Goal: Task Accomplishment & Management: Complete application form

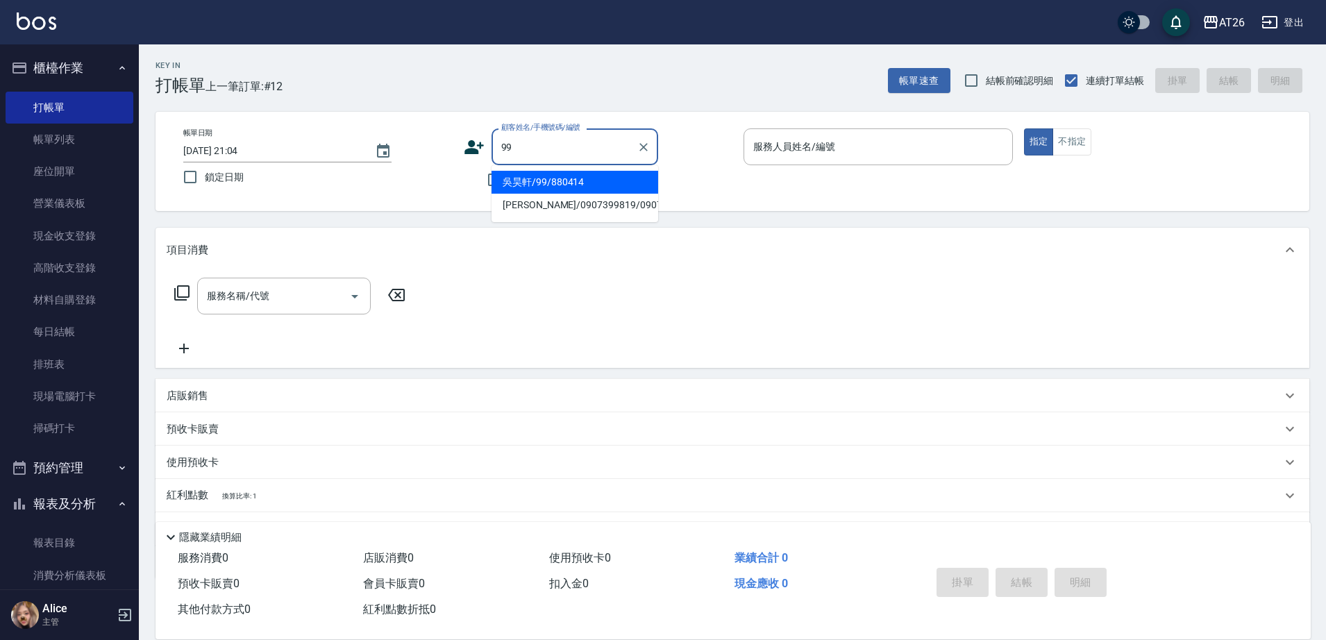
type input "吳昊軒/99/880414"
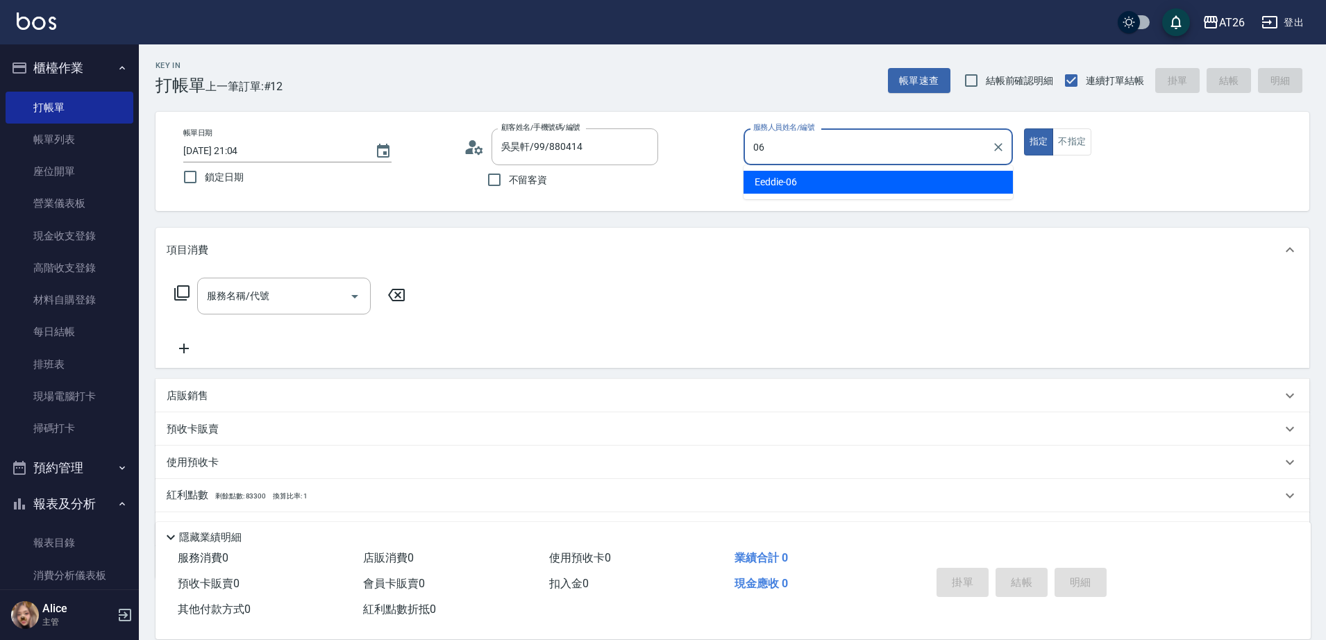
type input "Eeddie-06"
type button "true"
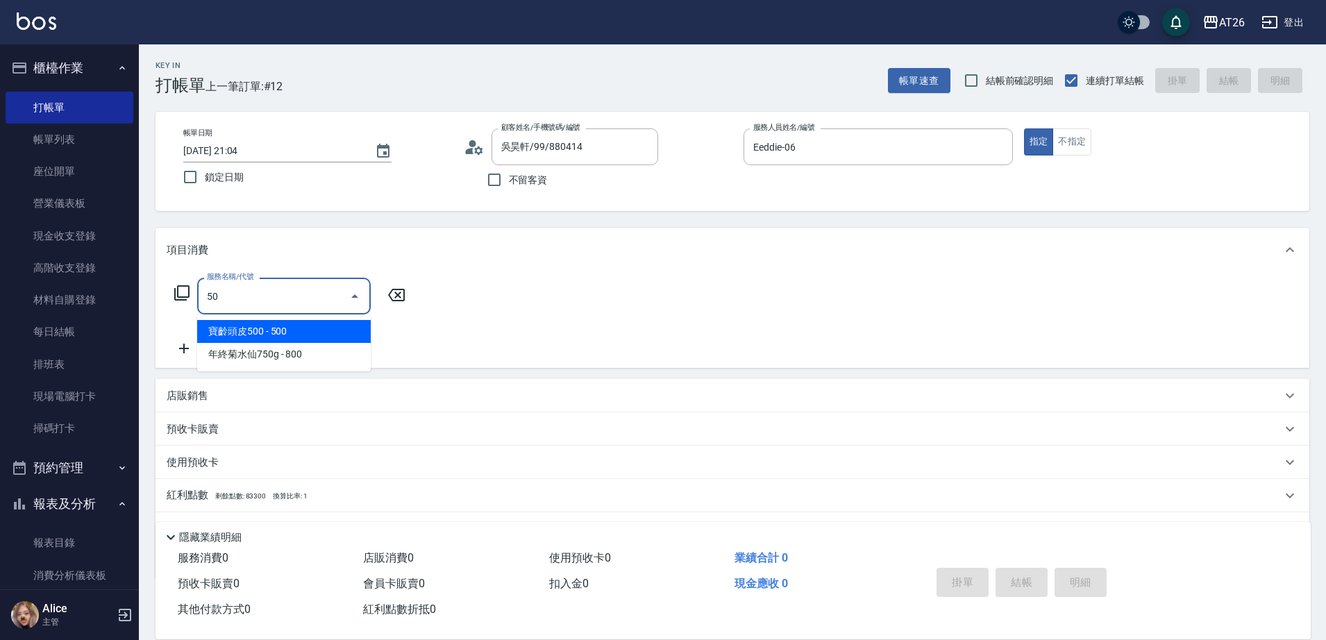
type input "501"
type input "120"
type input "染髮(501)"
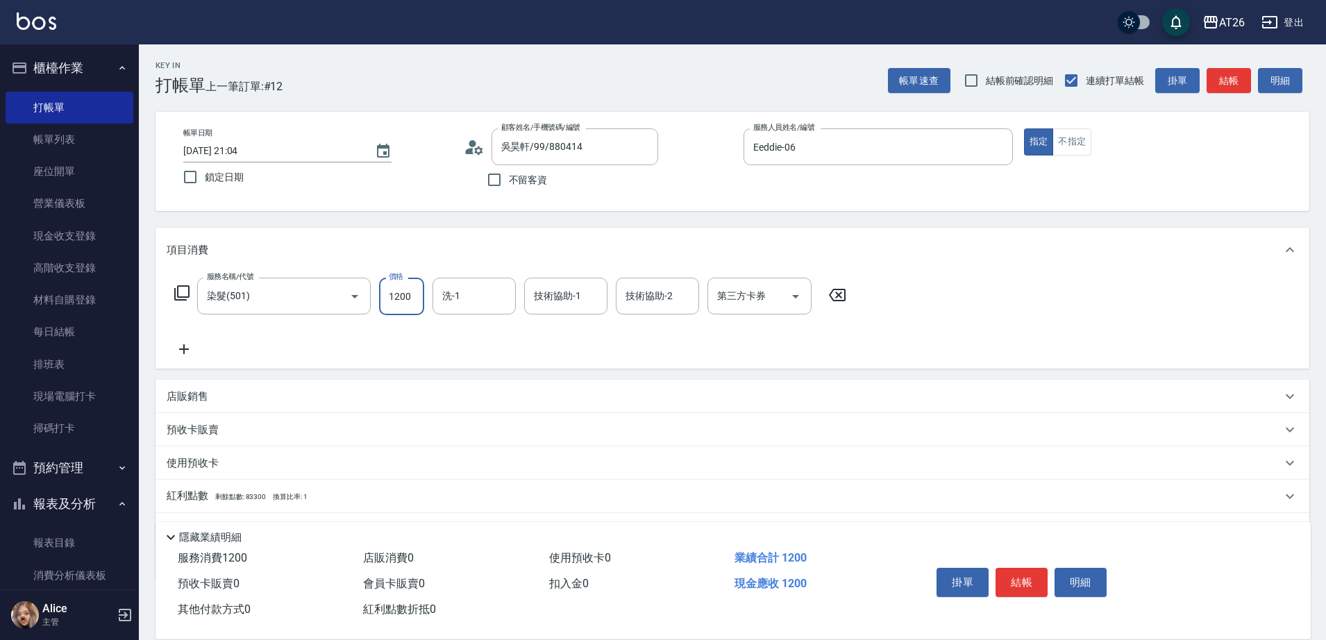
type input "3"
type input "0"
type input "399"
type input "30"
type input "3999"
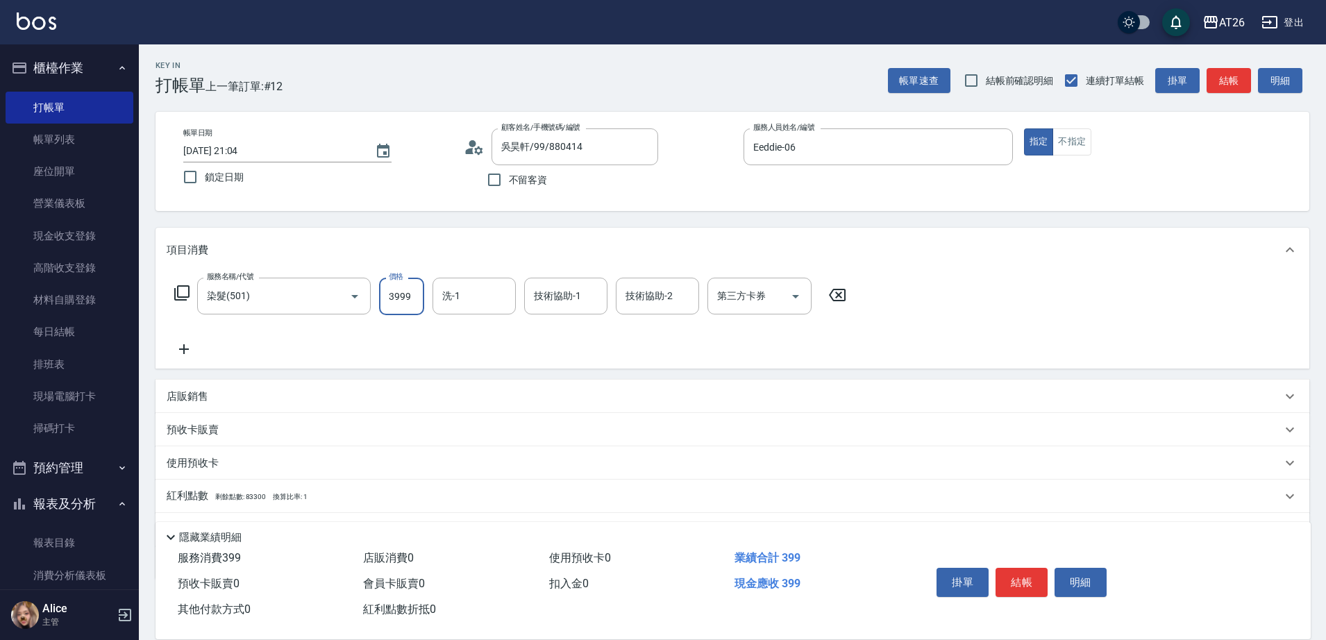
type input "390"
type input "3999"
type input "[PERSON_NAME]-46"
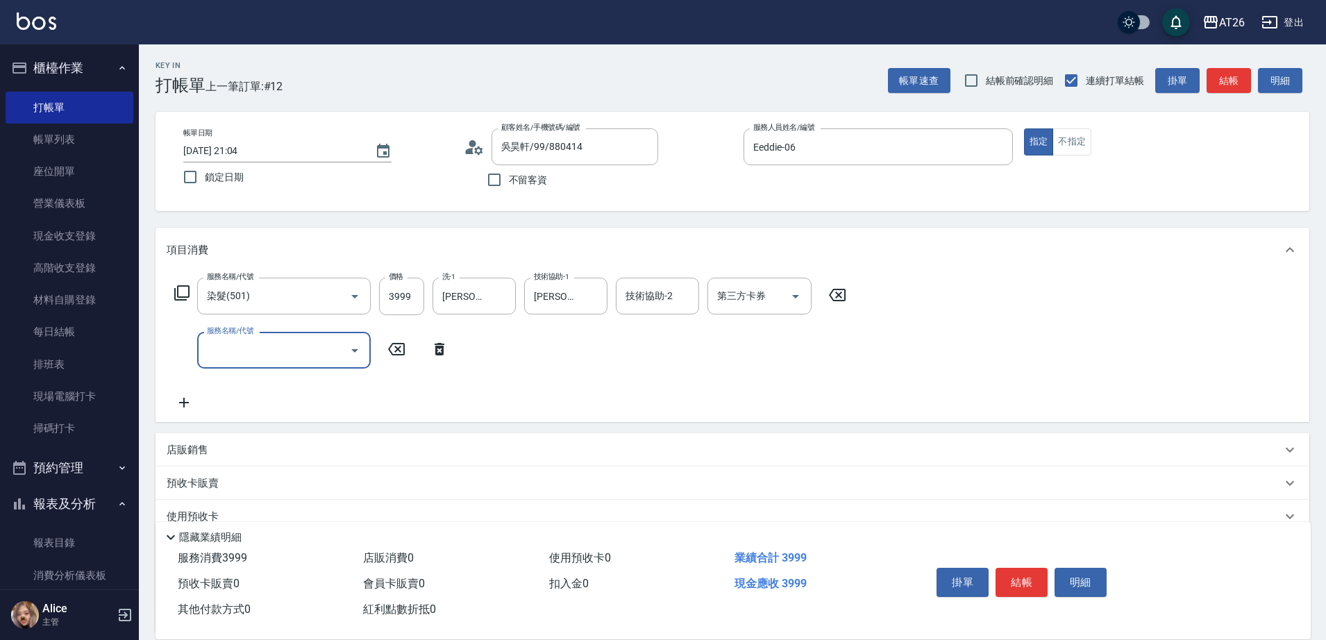
type input "6"
type input "502"
type input "440"
type input "0"
type input "390"
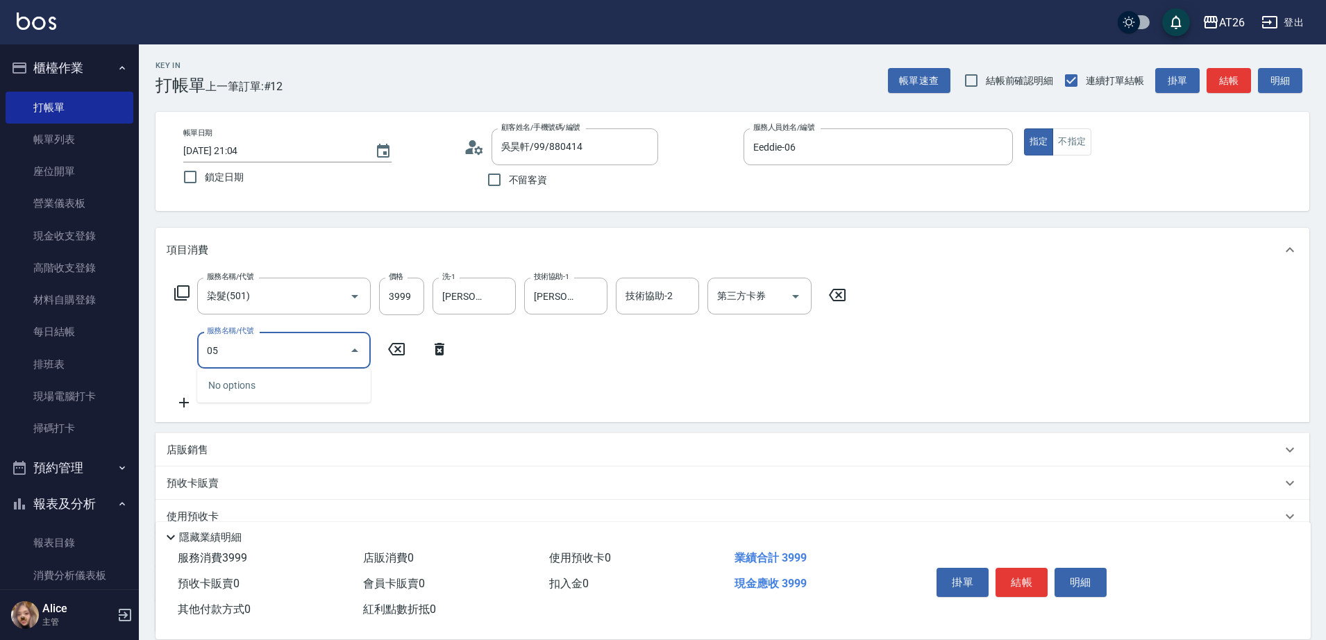
type input "0"
type input "502"
type input "440"
type input "漂髮(502)"
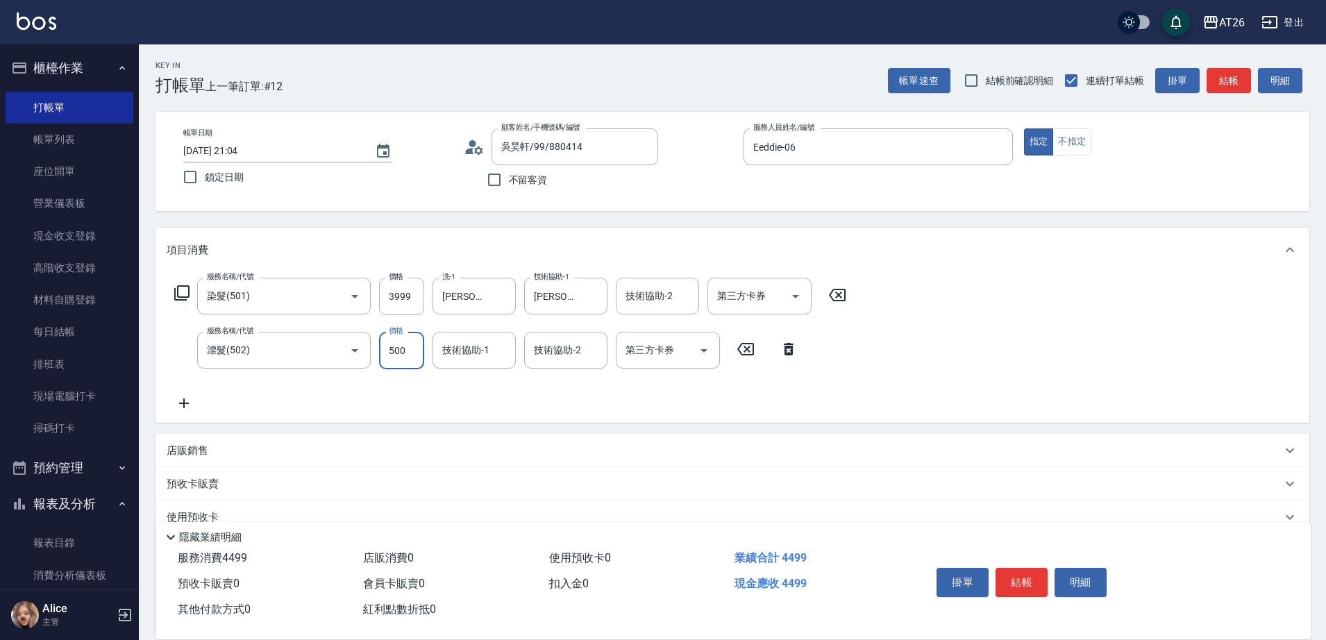
type input "0"
type input "390"
type input "0"
type input "[PERSON_NAME]-46"
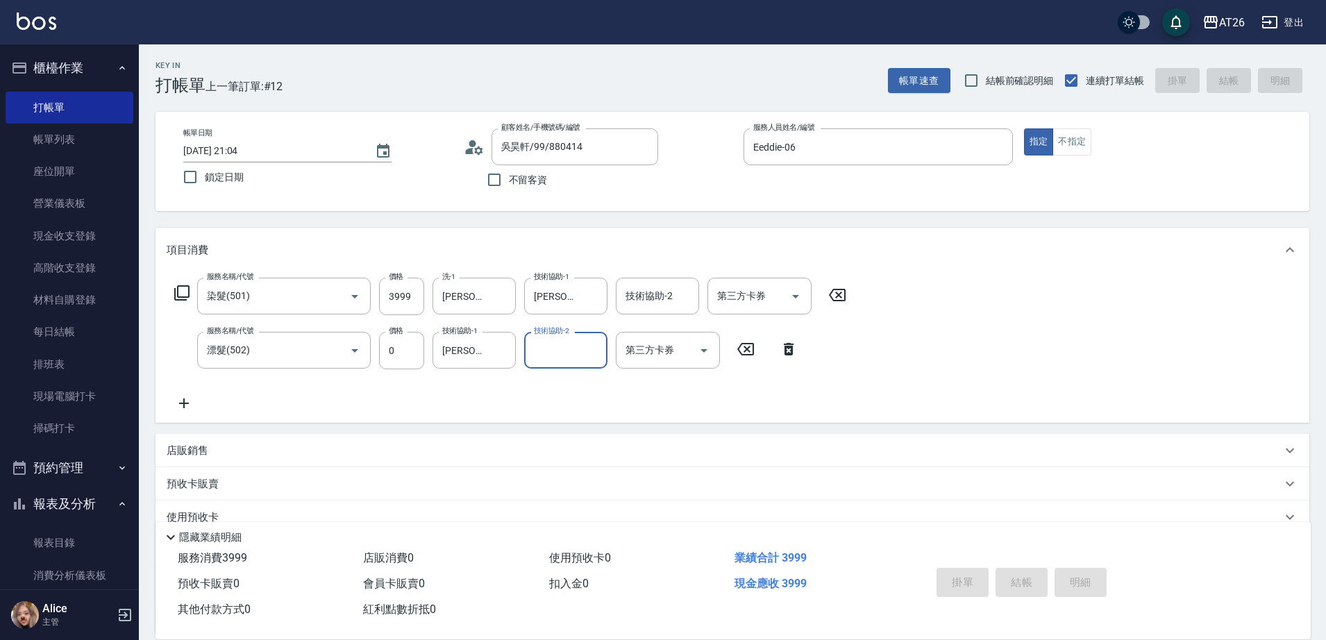
type input "[DATE] 23:01"
type input "0"
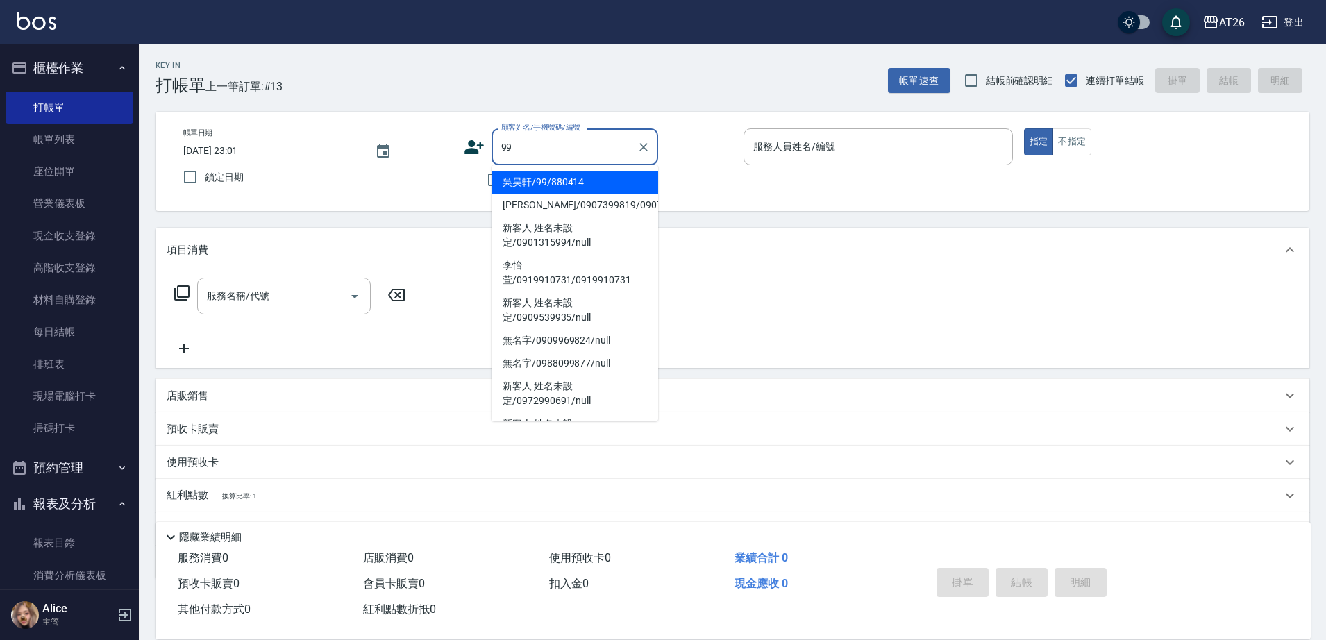
type input "吳昊軒/99/880414"
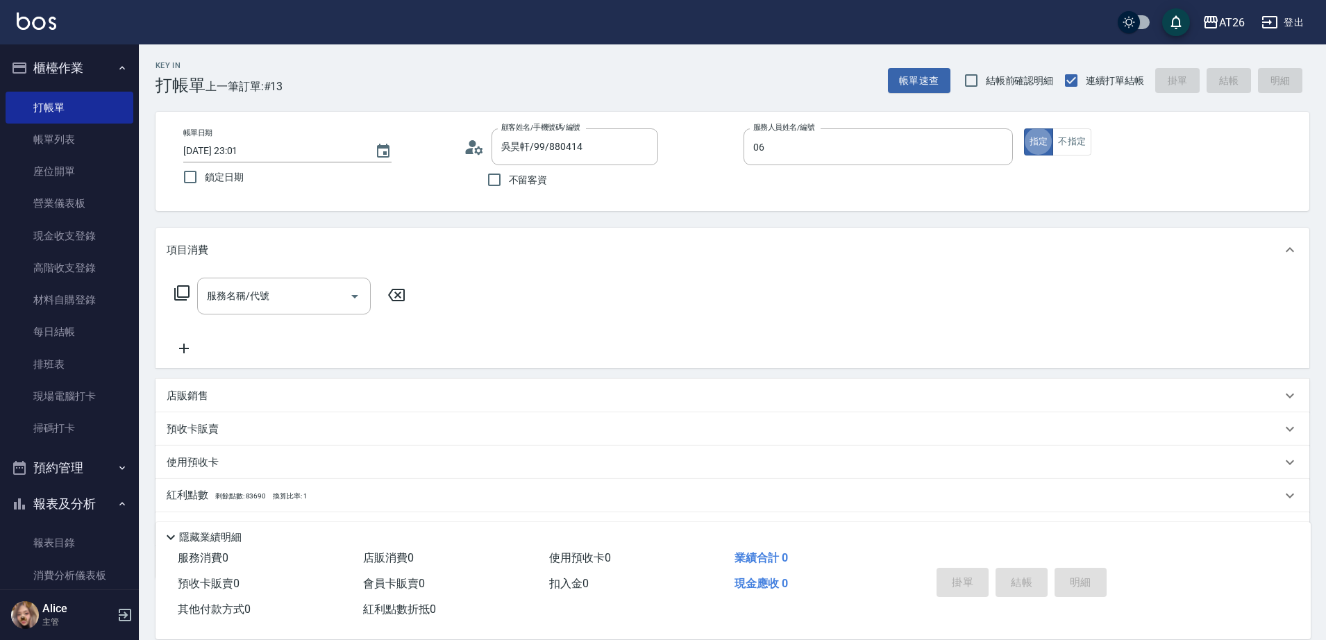
type input "Eeddie-06"
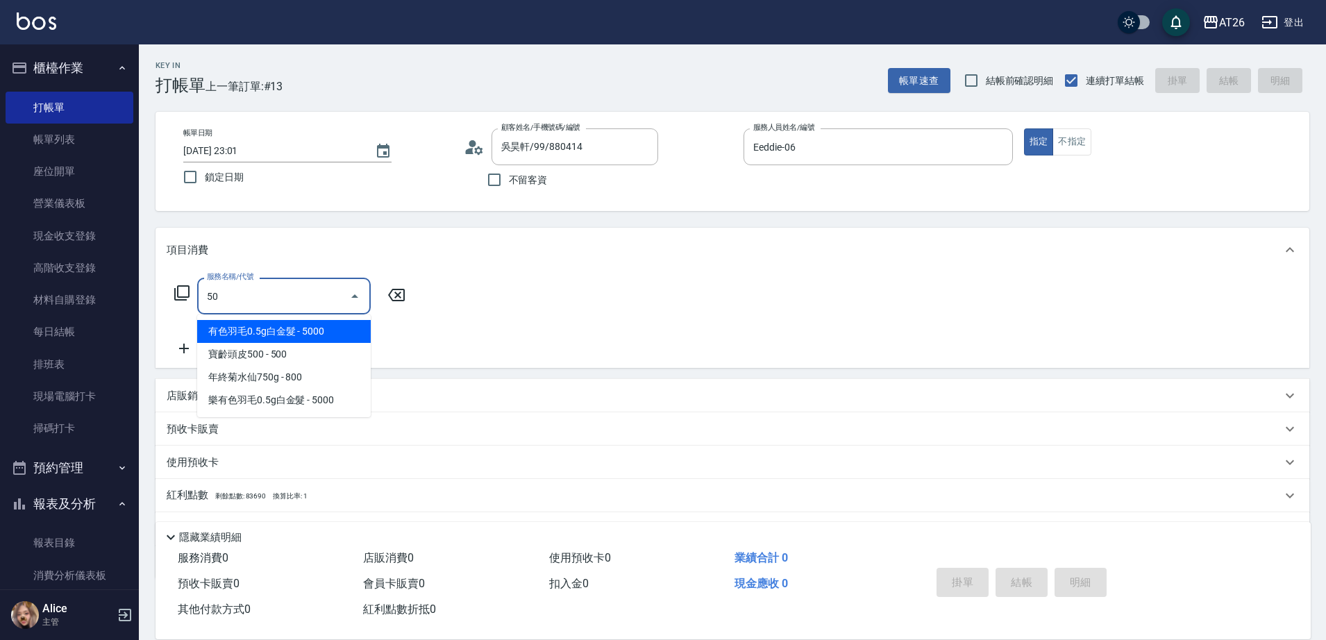
type input "501"
type input "120"
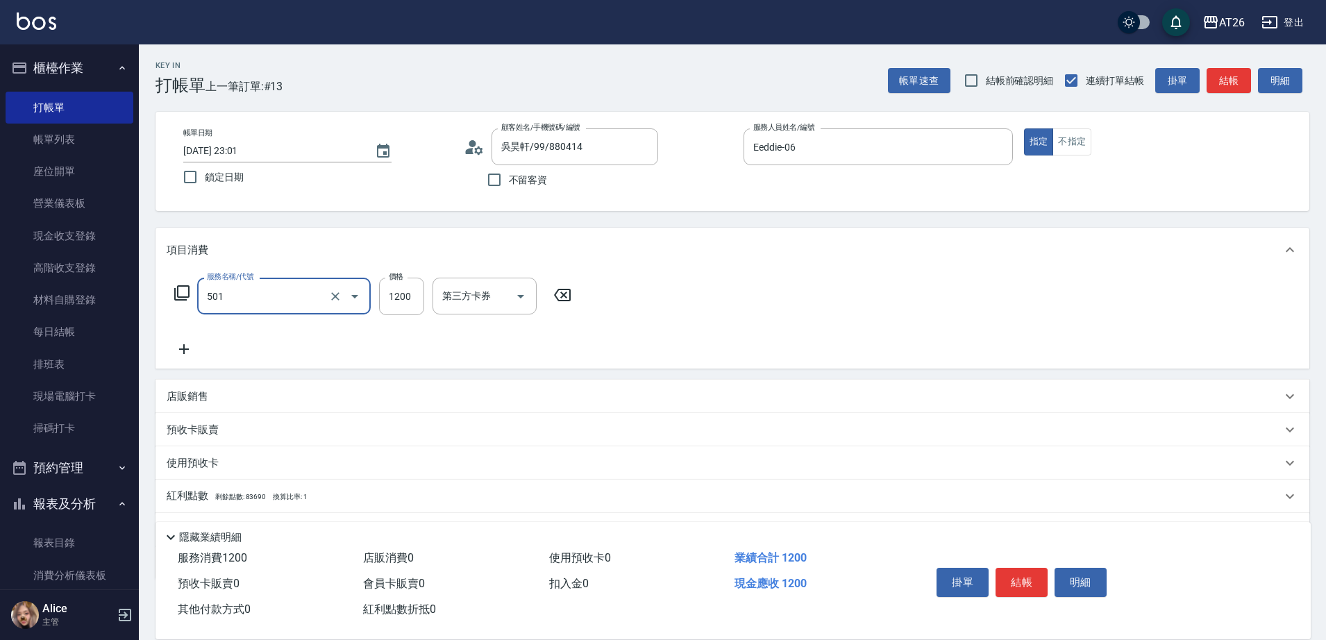
type input "染髮(501)"
type input "2"
type input "0"
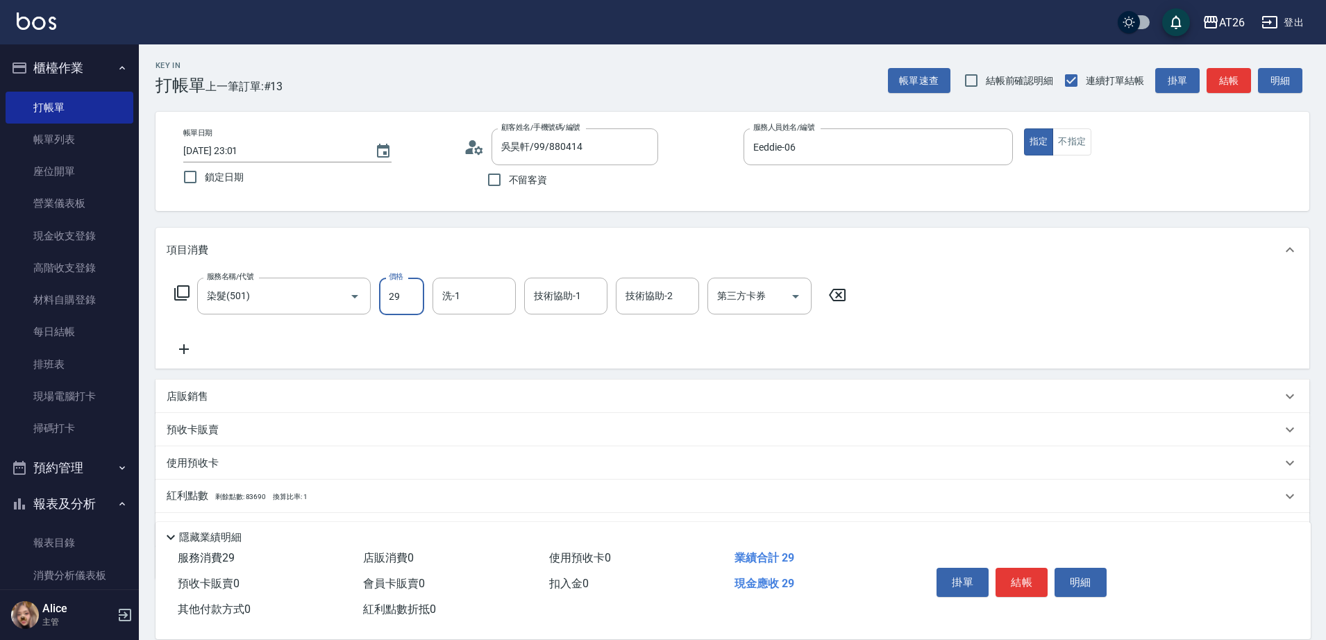
type input "299"
type input "20"
type input "2999"
type input "290"
type input "2999"
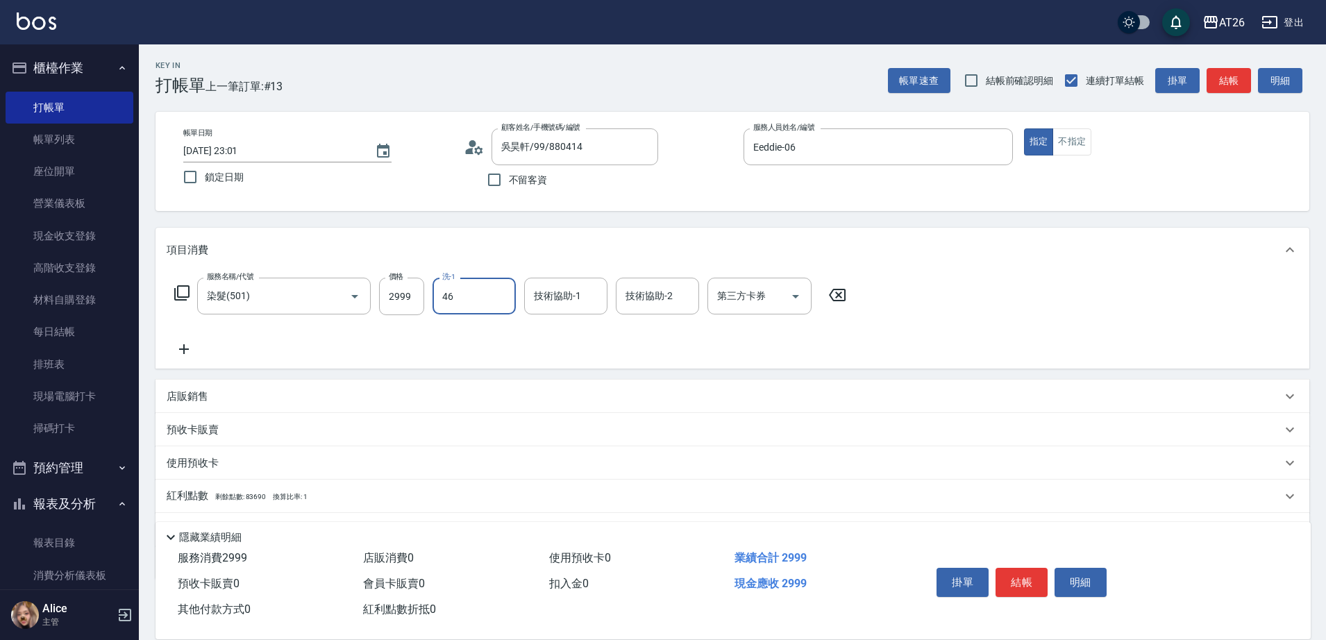
type input "[PERSON_NAME]-46"
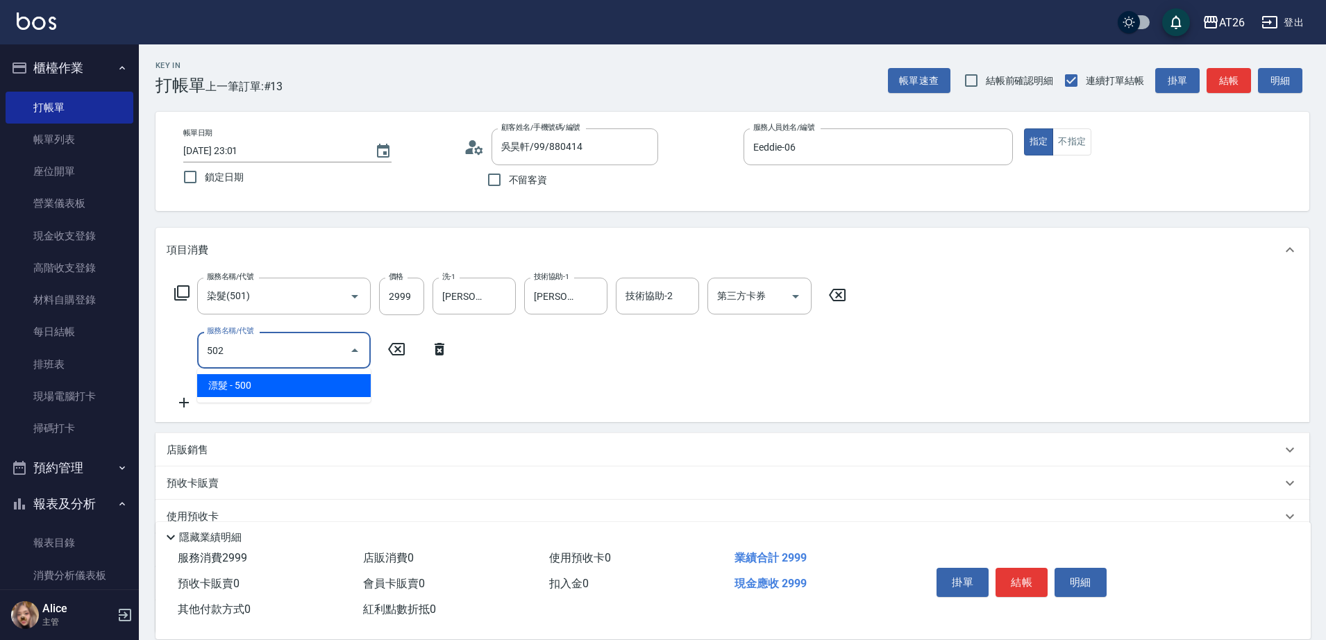
type input "502"
type input "340"
type input "漂髮(502)"
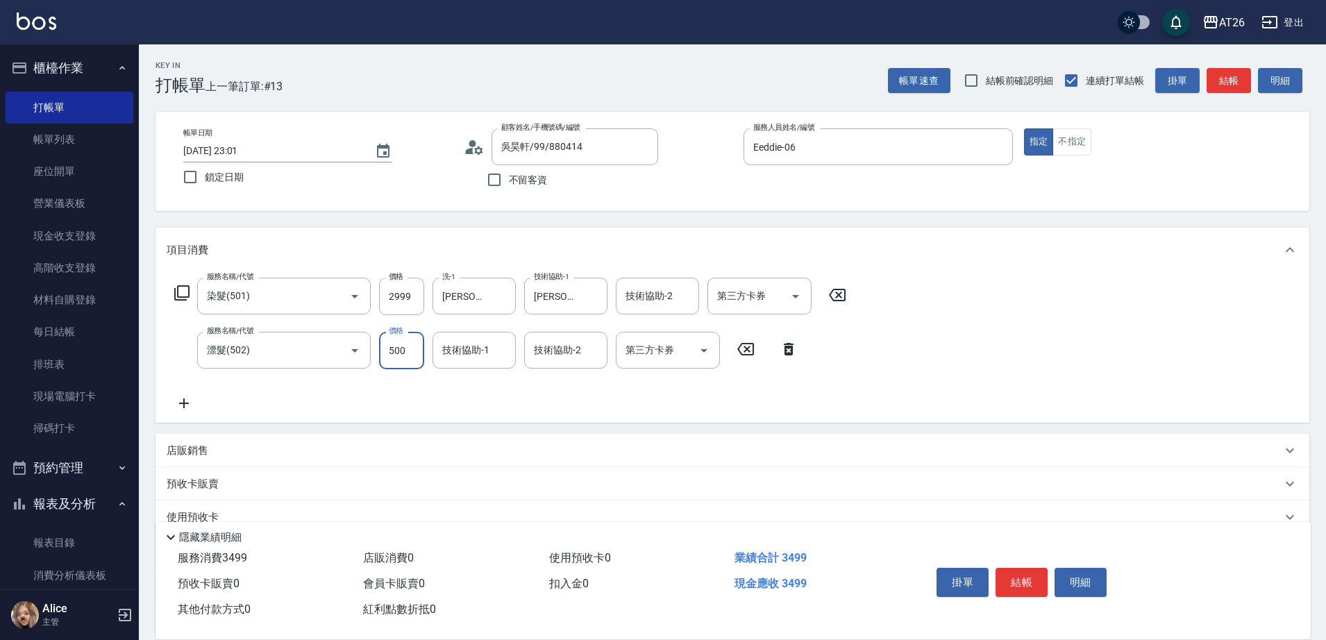
type input "0"
type input "290"
type input "0"
type input "[PERSON_NAME]-46"
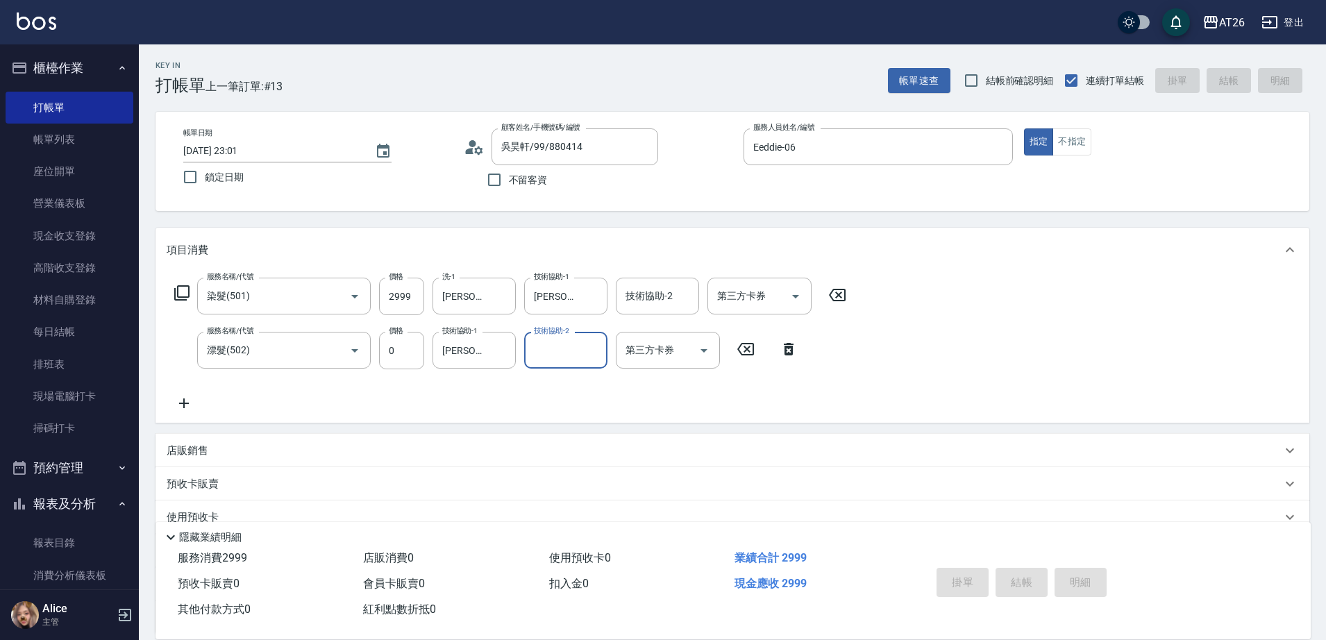
type input "0"
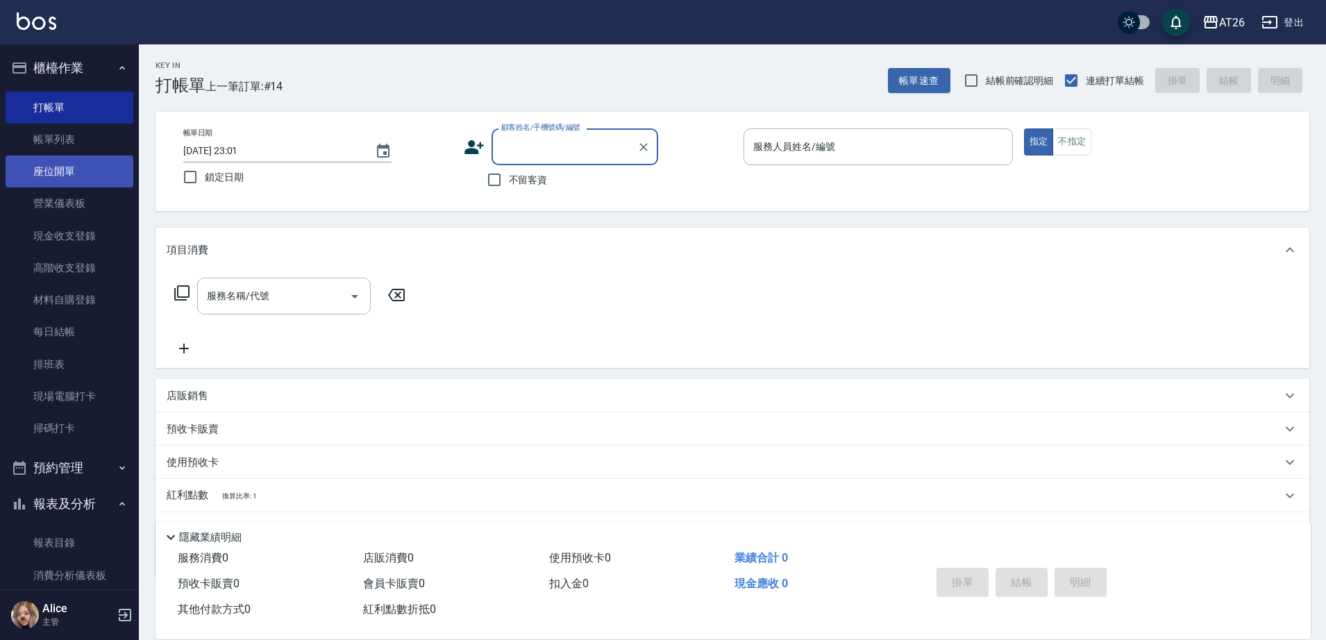
click at [42, 167] on link "座位開單" at bounding box center [70, 172] width 128 height 32
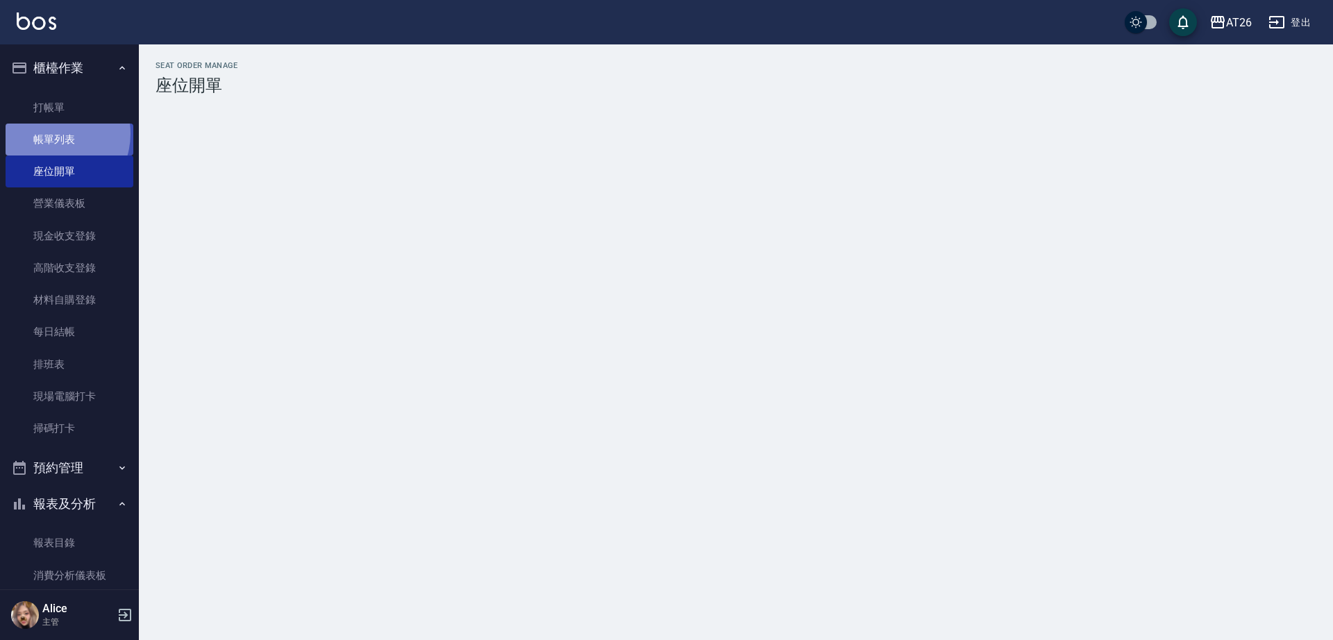
click at [50, 134] on link "帳單列表" at bounding box center [70, 140] width 128 height 32
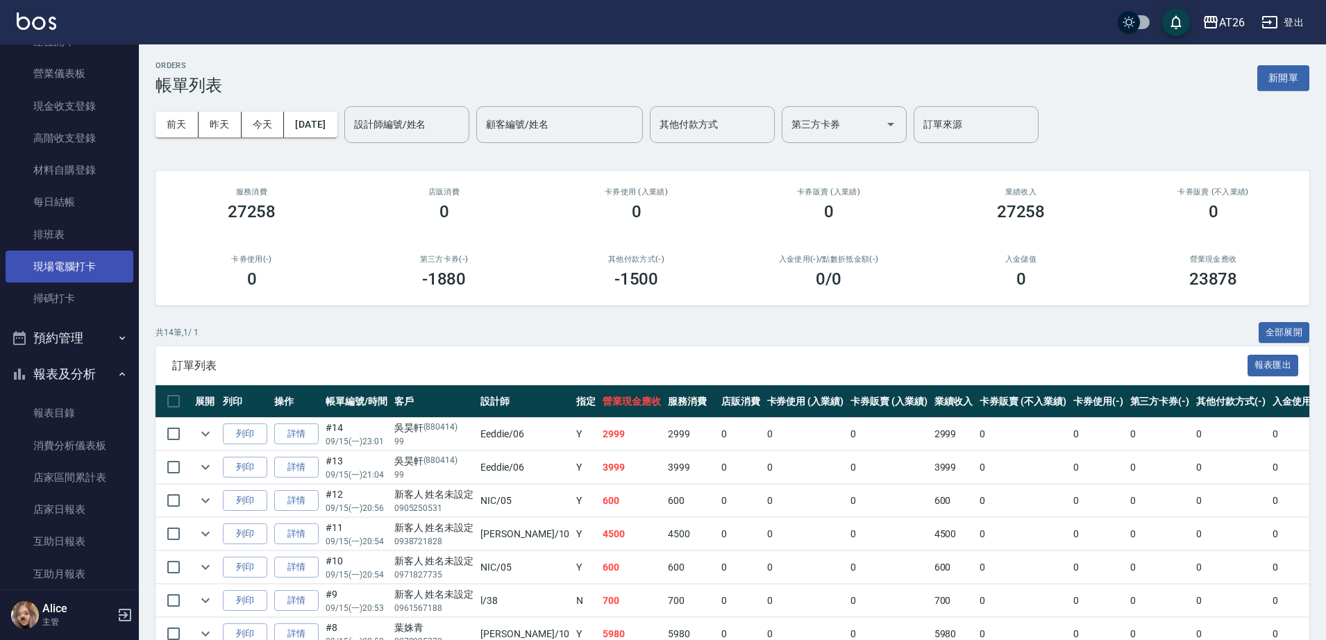
scroll to position [174, 0]
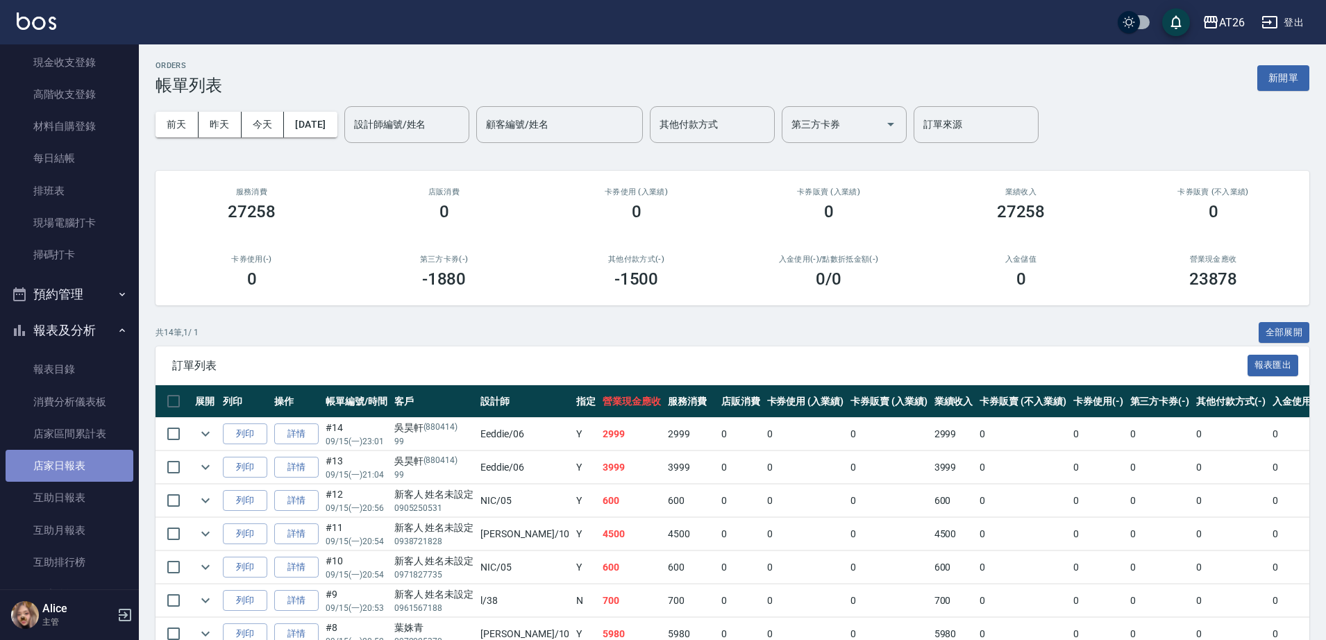
click at [69, 464] on link "店家日報表" at bounding box center [70, 466] width 128 height 32
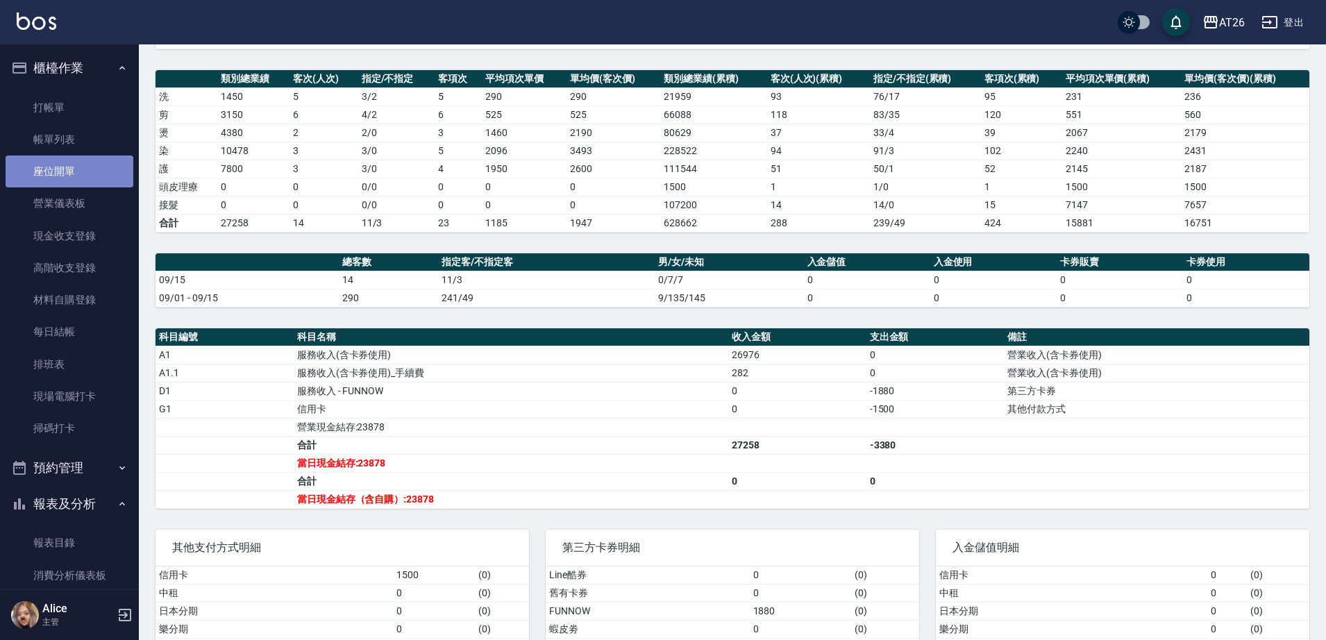
click at [77, 156] on link "座位開單" at bounding box center [70, 172] width 128 height 32
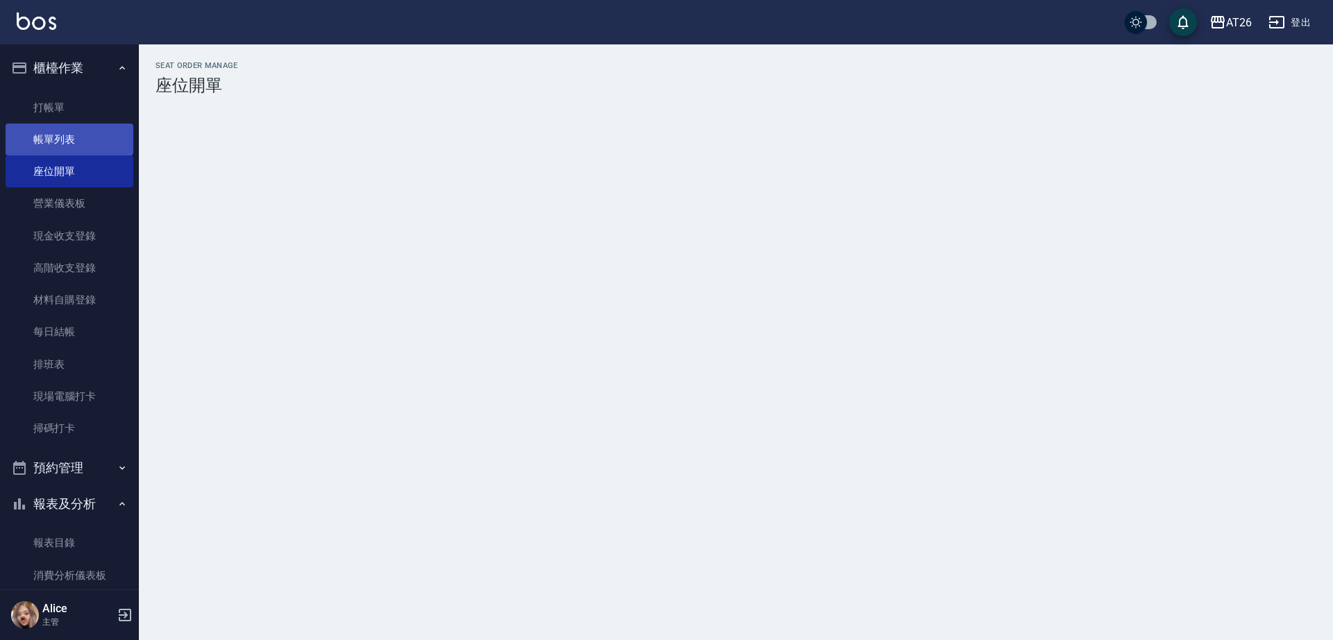
click at [51, 134] on link "帳單列表" at bounding box center [70, 140] width 128 height 32
click at [69, 134] on link "帳單列表" at bounding box center [70, 140] width 128 height 32
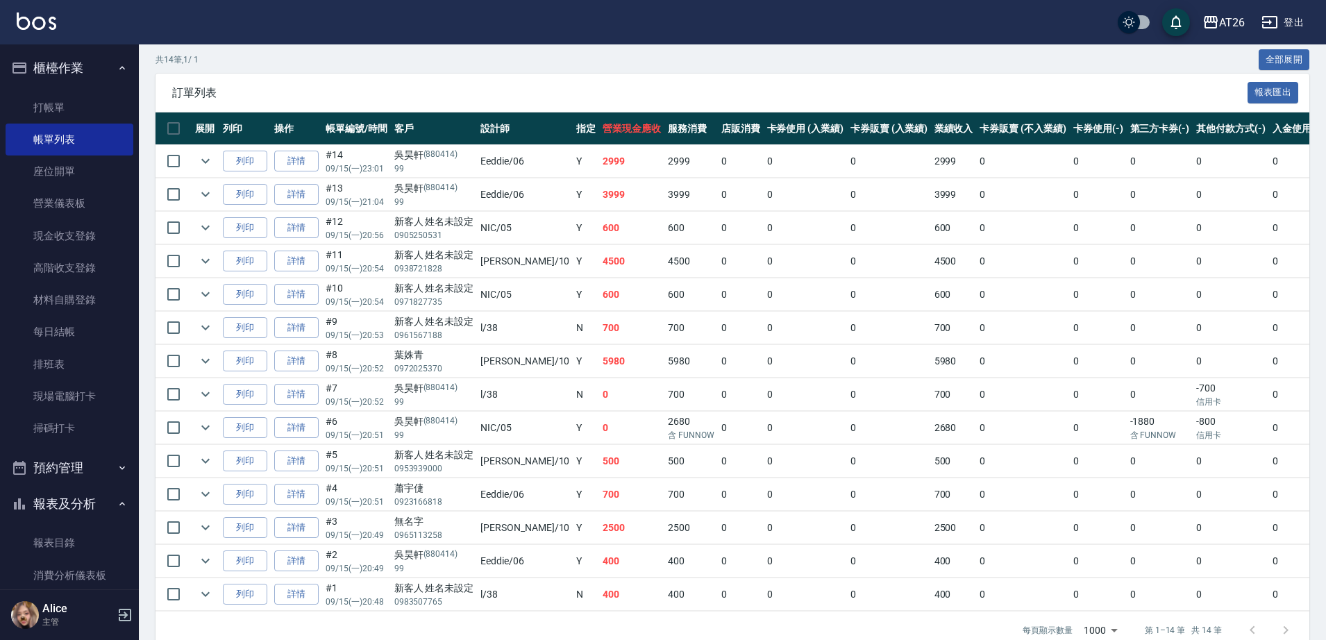
scroll to position [312, 0]
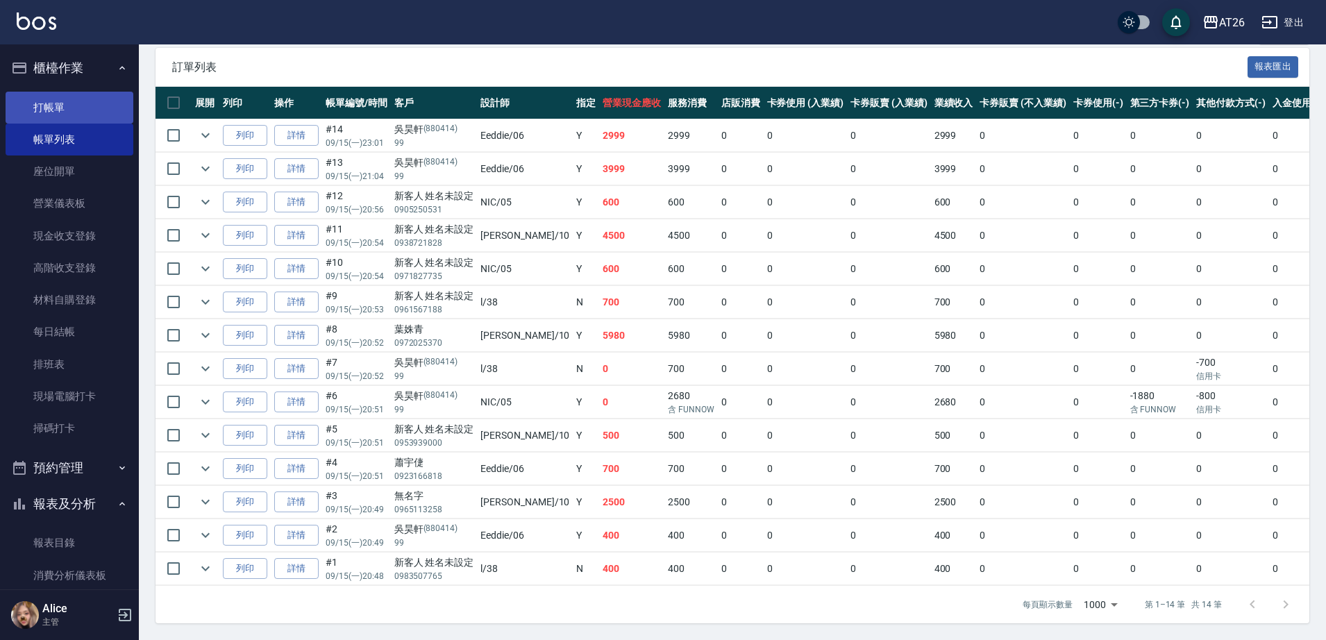
click at [60, 114] on link "打帳單" at bounding box center [70, 108] width 128 height 32
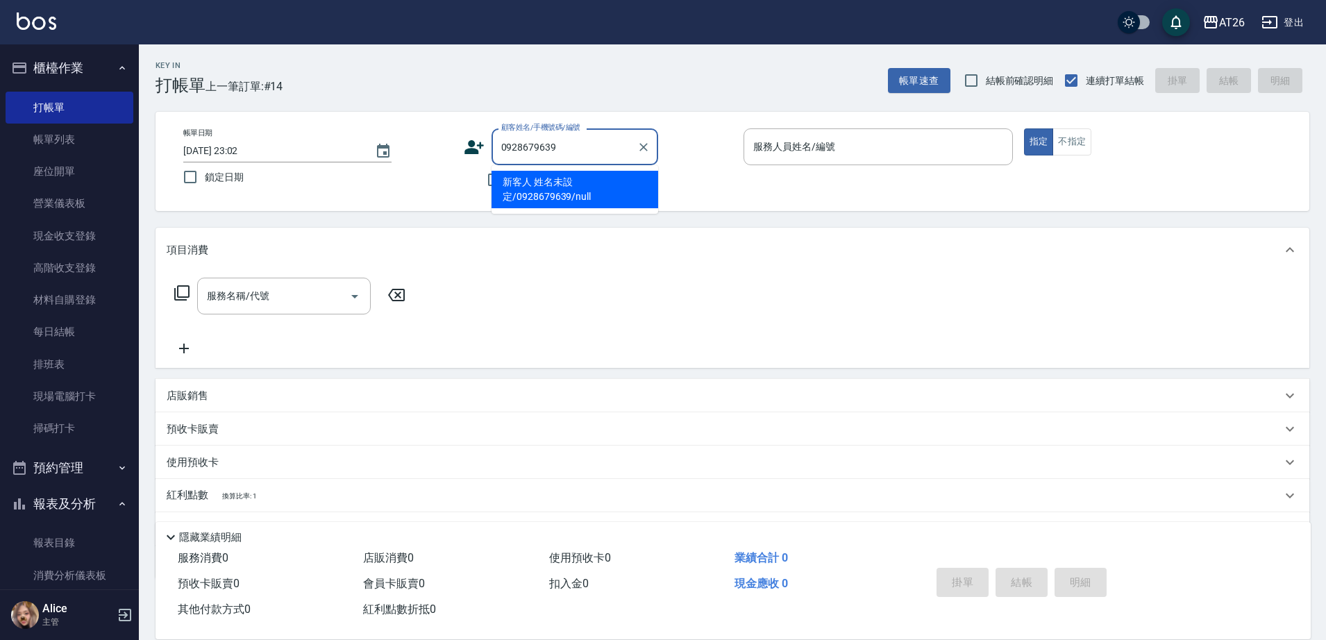
type input "新客人 姓名未設定/0928679639/null"
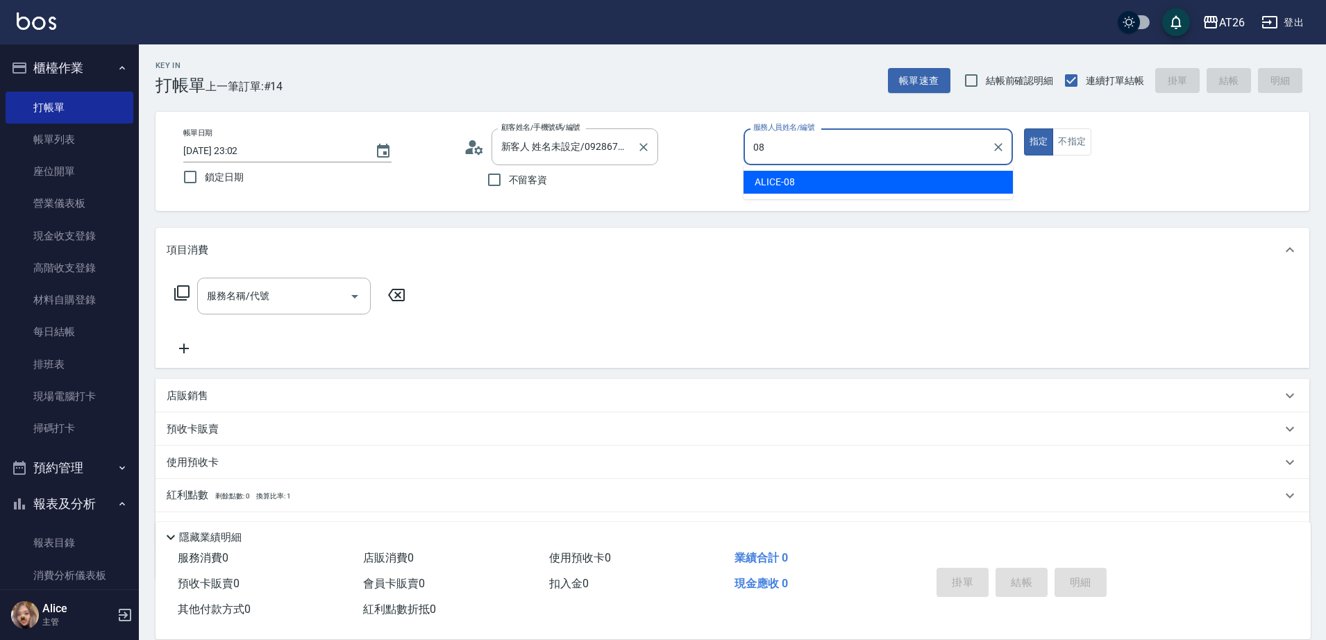
type input "ALICE-08"
type button "true"
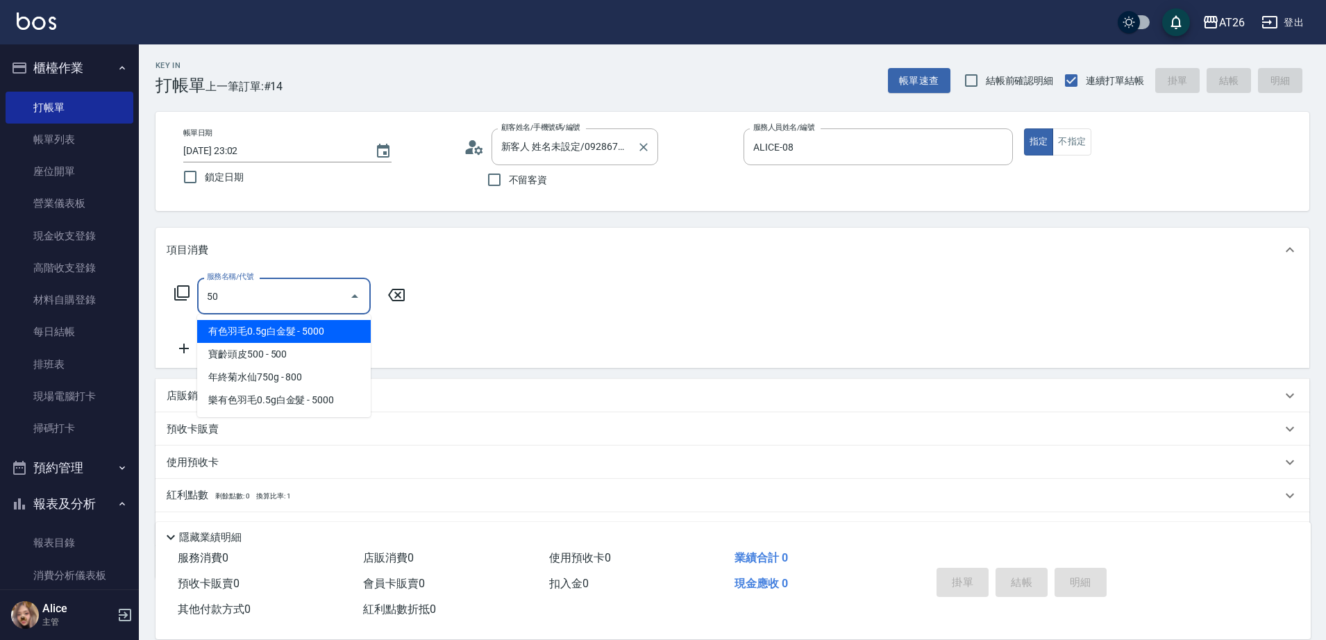
type input "501"
type input "120"
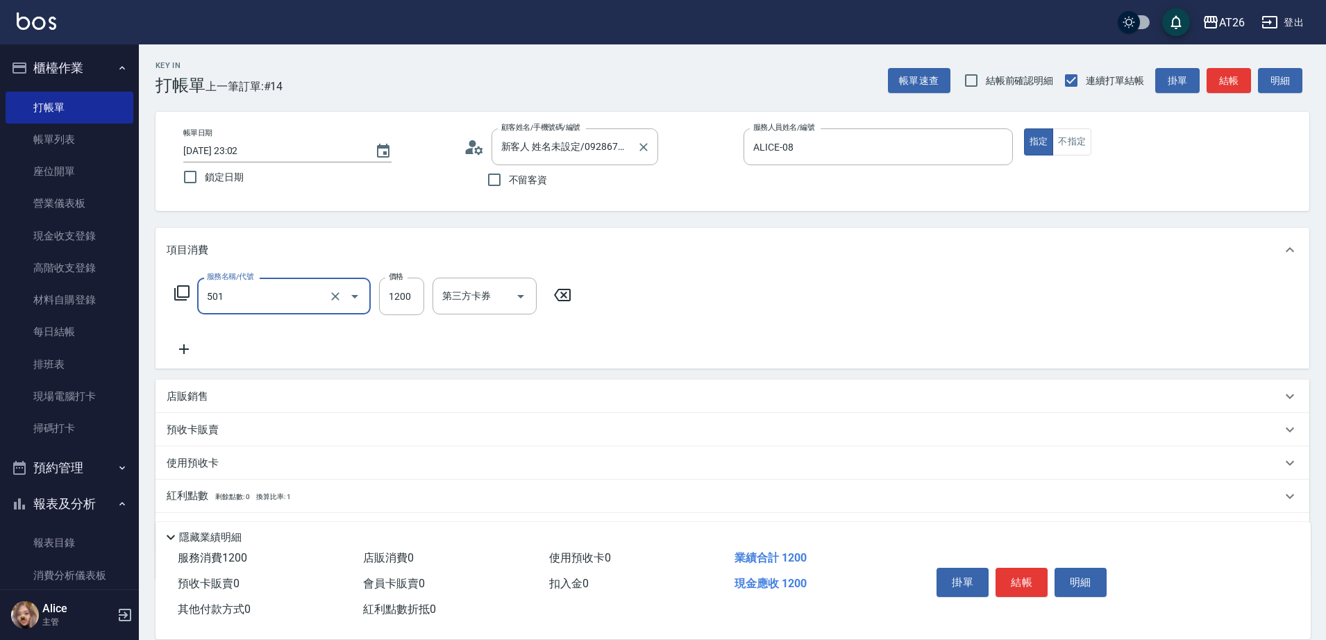
type input "染髮(501)"
type input "2"
type input "0"
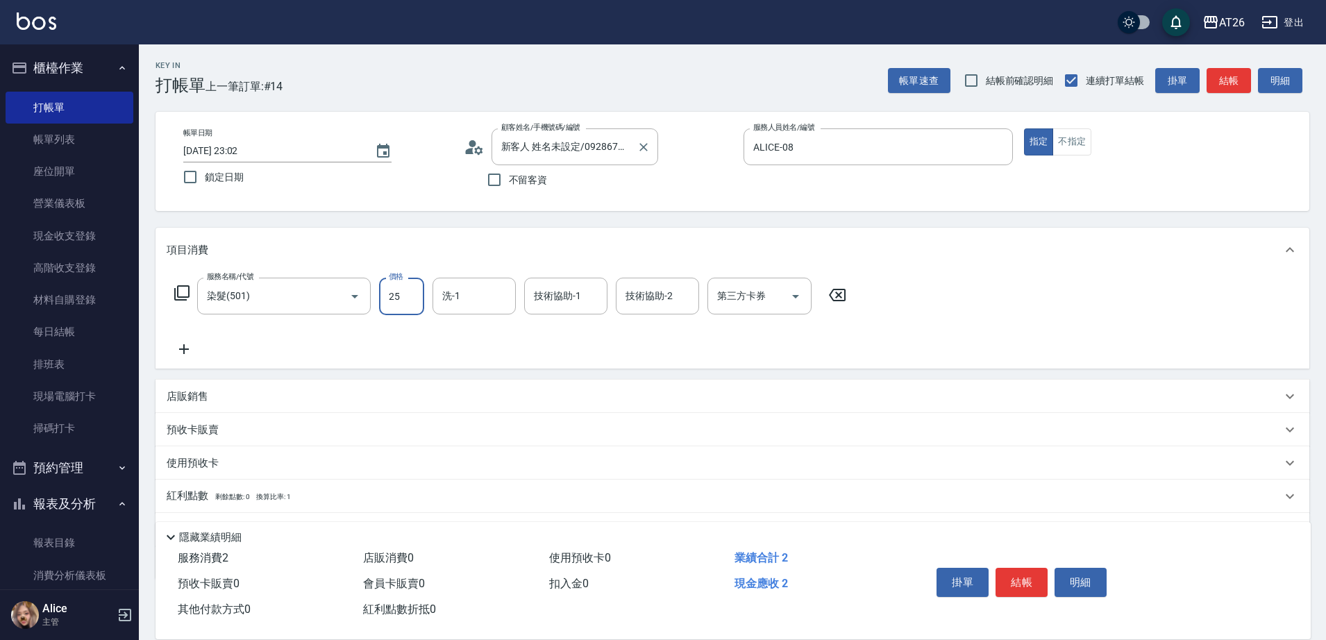
type input "250"
type input "20"
type input "2500"
type input "250"
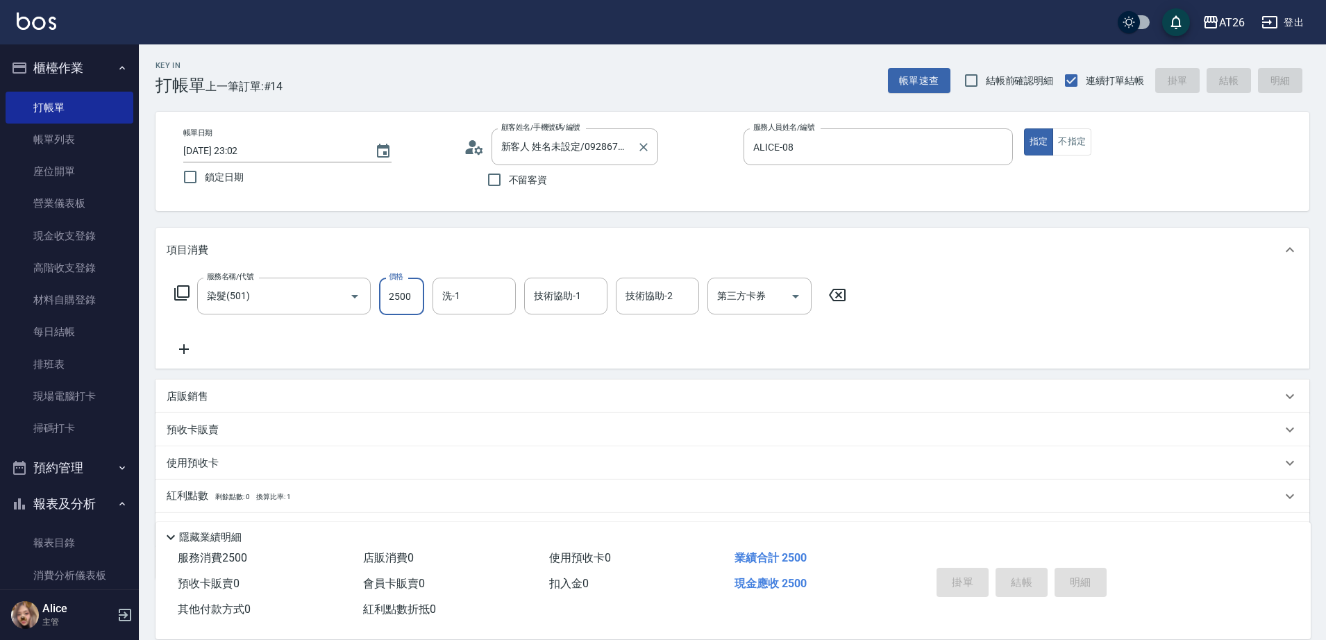
type input "0"
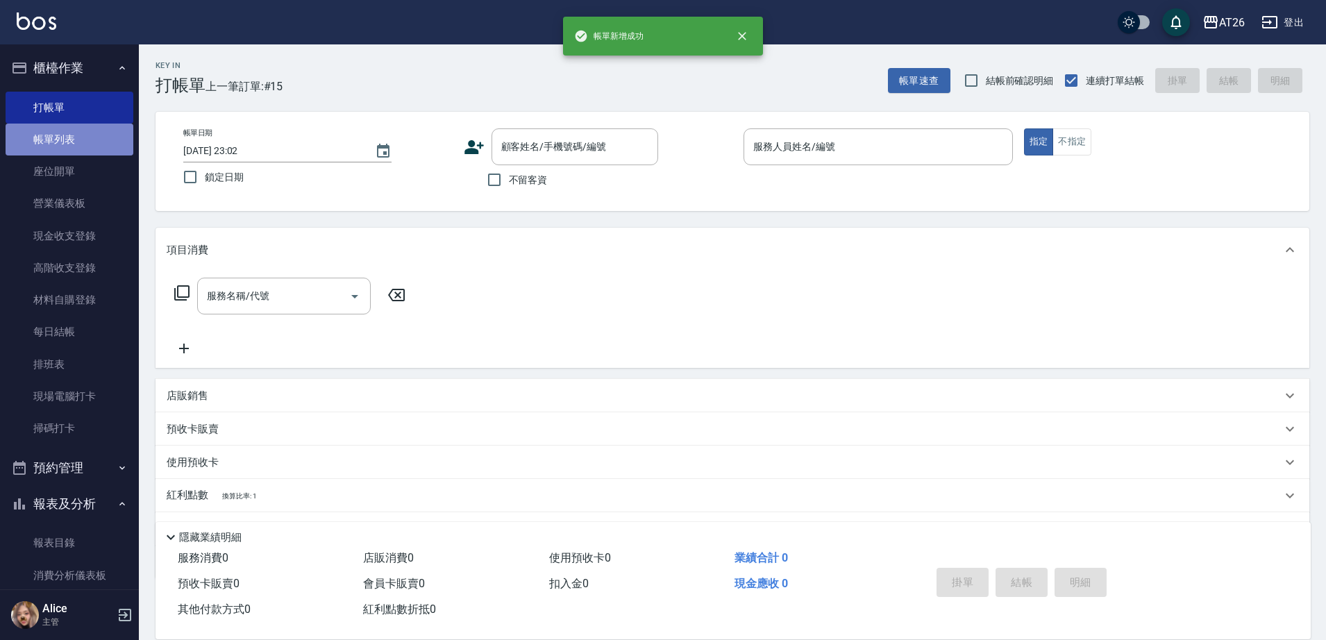
click at [83, 124] on link "帳單列表" at bounding box center [70, 140] width 128 height 32
click at [87, 145] on link "帳單列表" at bounding box center [70, 140] width 128 height 32
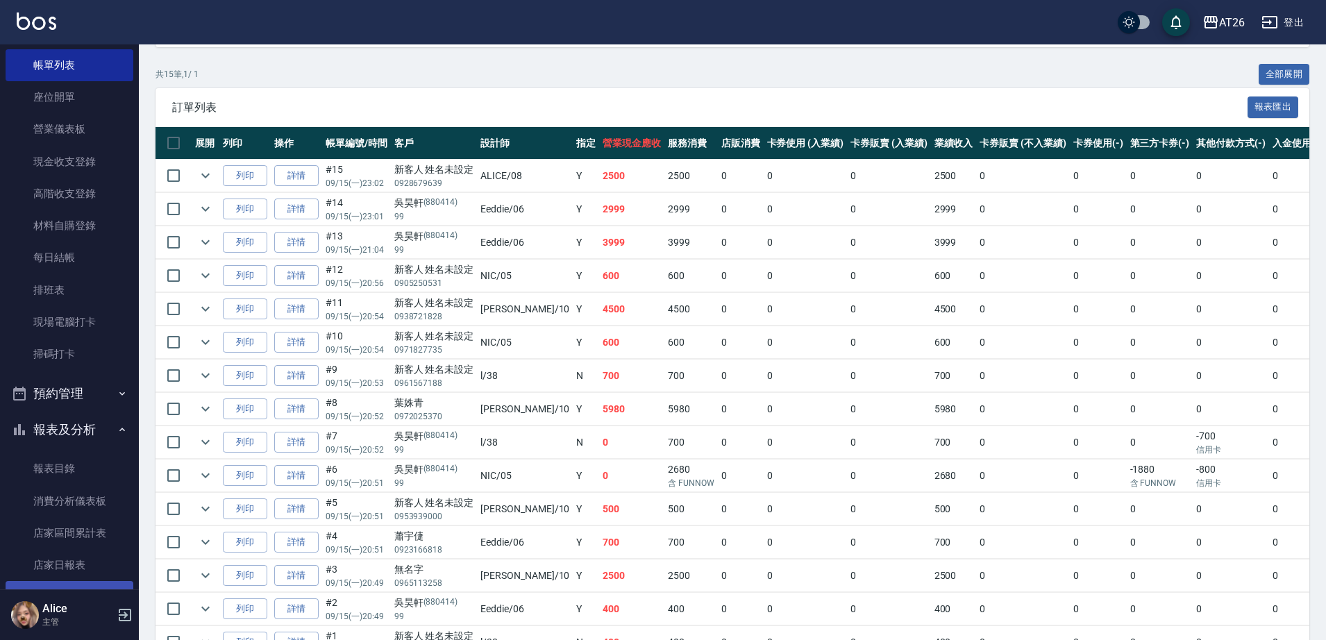
scroll to position [174, 0]
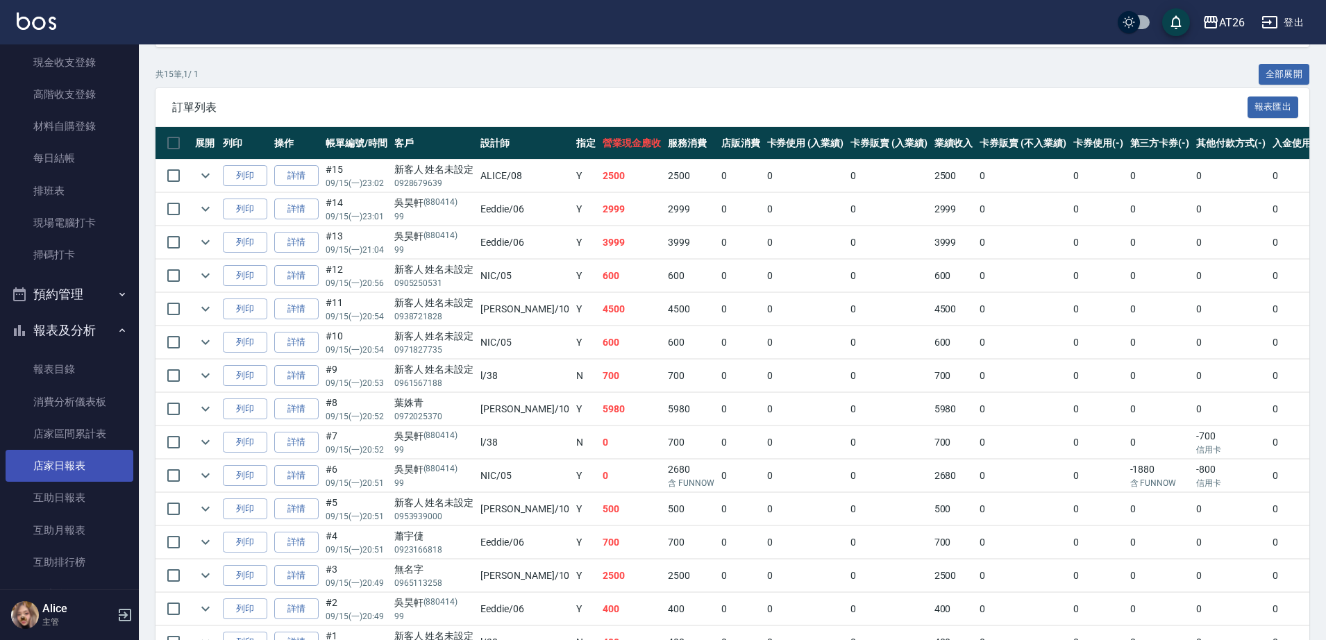
click at [56, 458] on link "店家日報表" at bounding box center [70, 466] width 128 height 32
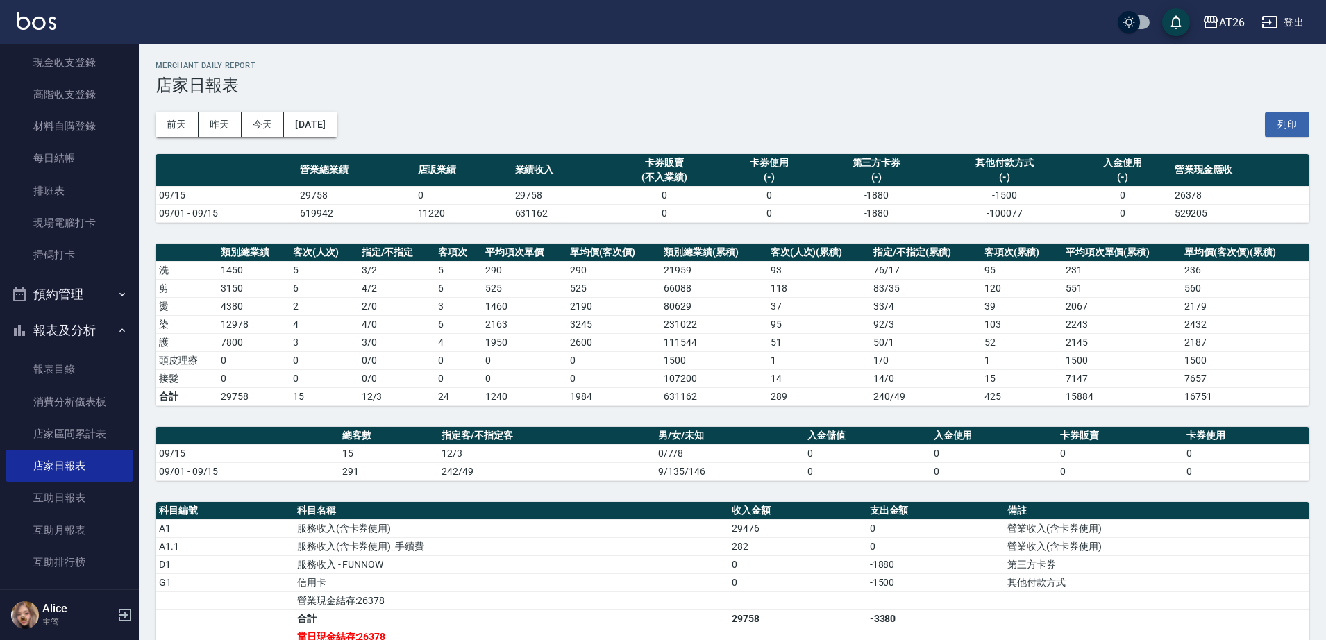
scroll to position [174, 0]
